Goal: Complete application form

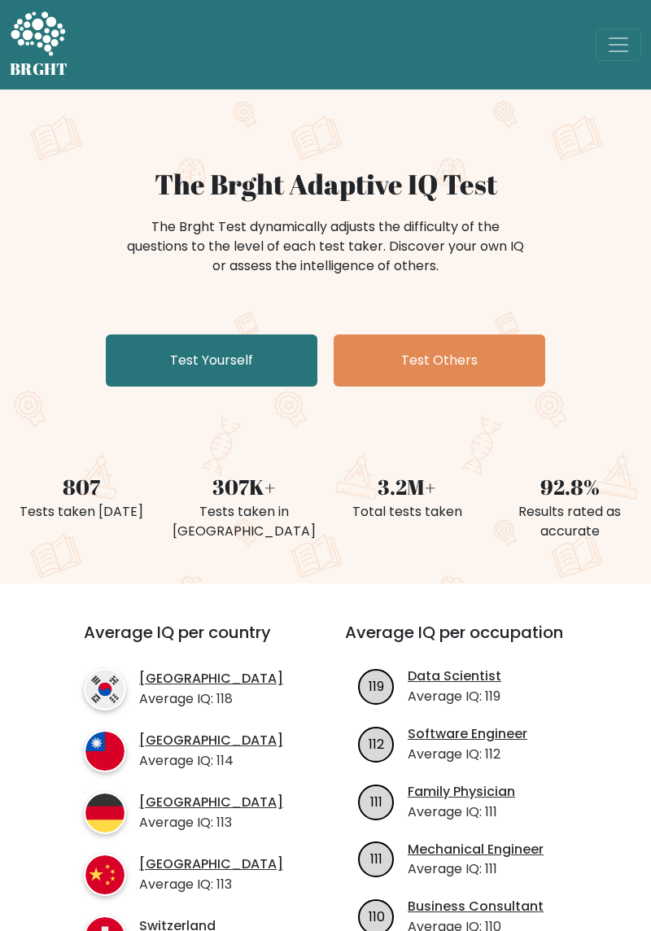
click at [264, 357] on link "Test Yourself" at bounding box center [211, 360] width 211 height 52
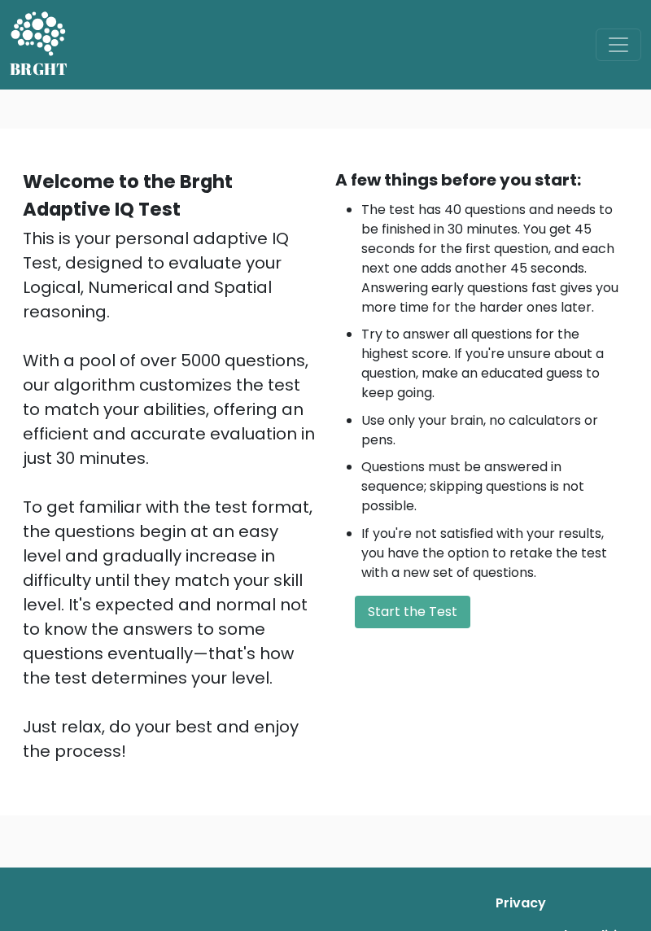
click at [434, 613] on button "Start the Test" at bounding box center [413, 611] width 116 height 33
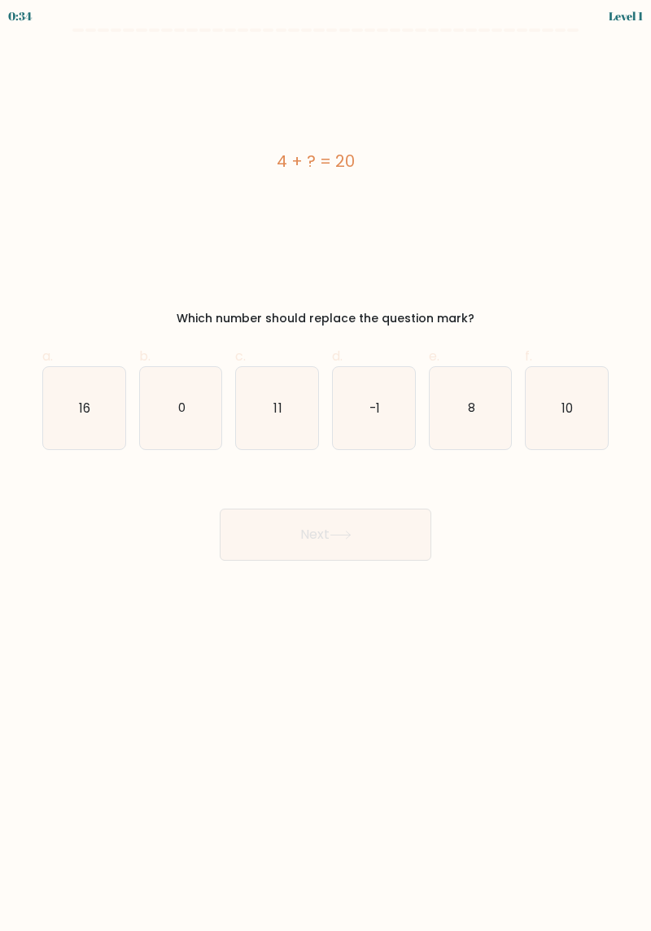
click at [150, 394] on icon "0" at bounding box center [181, 408] width 82 height 82
click at [325, 465] on input "b. 0" at bounding box center [325, 470] width 1 height 11
radio input "true"
click at [412, 542] on button "Next" at bounding box center [325, 534] width 211 height 52
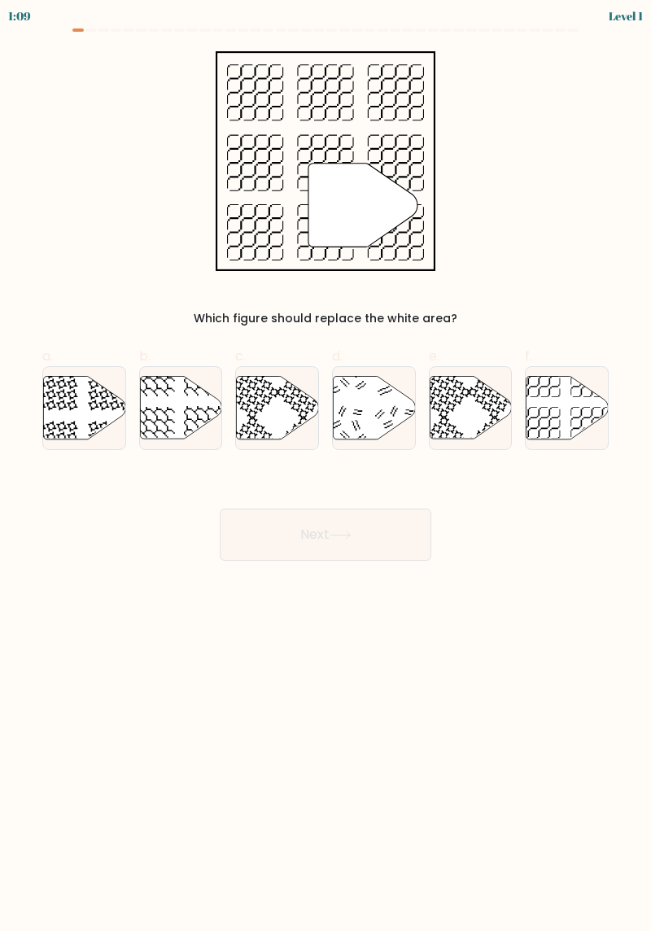
click at [557, 434] on icon at bounding box center [567, 407] width 82 height 63
click at [326, 465] on input "f." at bounding box center [325, 470] width 1 height 11
radio input "true"
click at [404, 543] on button "Next" at bounding box center [325, 534] width 211 height 52
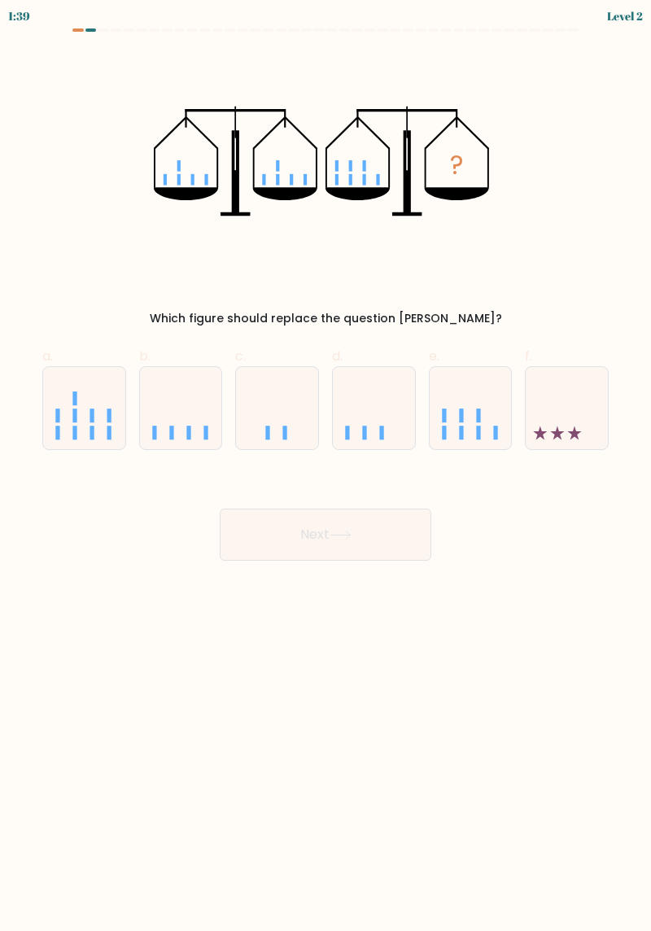
click at [490, 426] on icon at bounding box center [471, 408] width 82 height 68
click at [326, 465] on input "e." at bounding box center [325, 470] width 1 height 11
radio input "true"
click at [414, 550] on button "Next" at bounding box center [325, 534] width 211 height 52
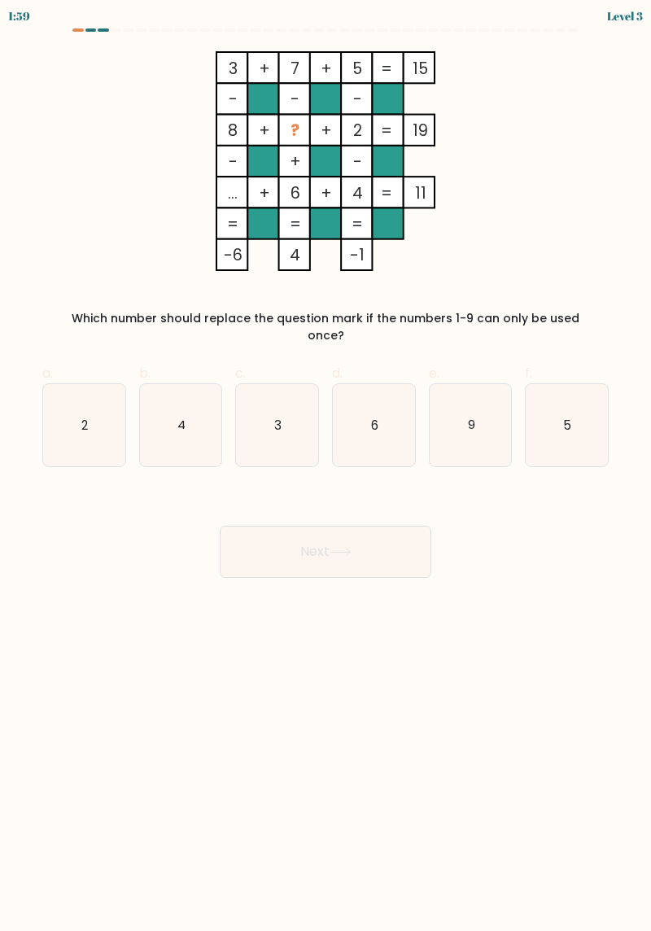
click at [373, 545] on button "Next" at bounding box center [325, 551] width 211 height 52
click at [264, 411] on icon "3" at bounding box center [277, 425] width 82 height 82
click at [325, 465] on input "c. 3" at bounding box center [325, 470] width 1 height 11
radio input "true"
click at [425, 549] on button "Next" at bounding box center [325, 551] width 211 height 52
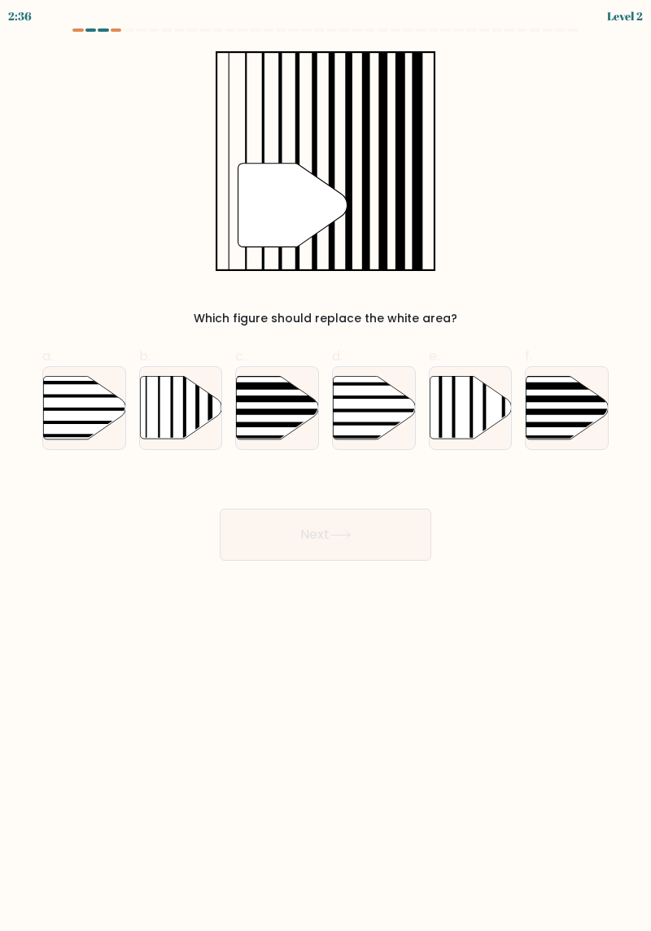
click at [174, 397] on icon at bounding box center [181, 407] width 82 height 63
click at [325, 465] on input "b." at bounding box center [325, 470] width 1 height 11
radio input "true"
click at [405, 550] on button "Next" at bounding box center [325, 534] width 211 height 52
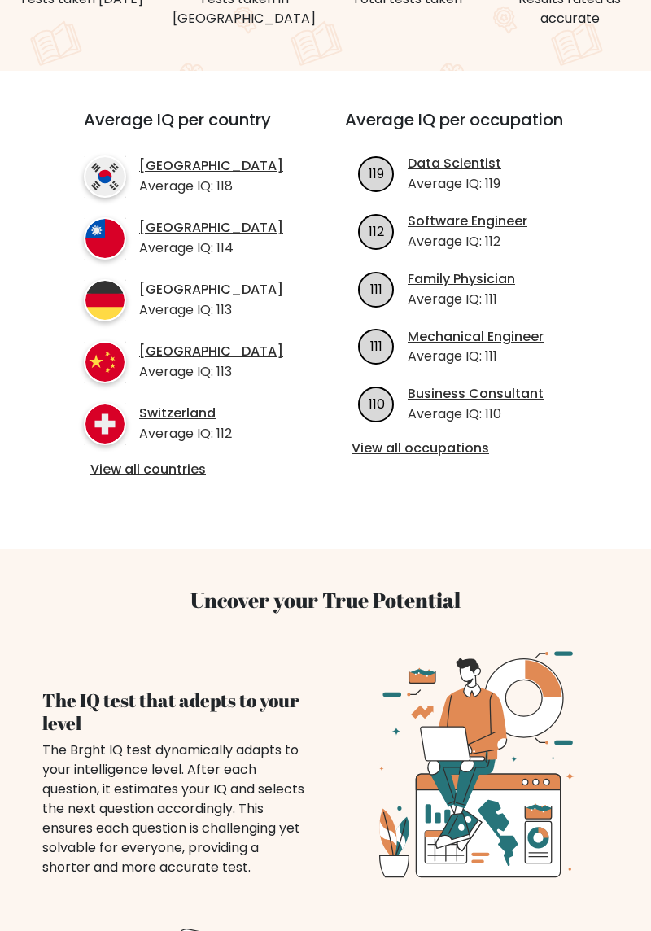
scroll to position [512, 0]
